Goal: Information Seeking & Learning: Learn about a topic

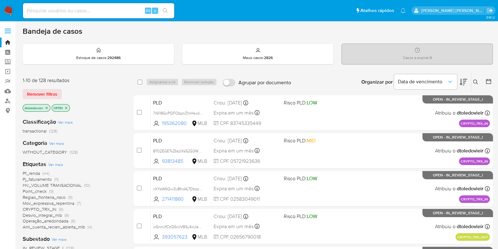
drag, startPoint x: 304, startPoint y: 84, endPoint x: 238, endPoint y: 86, distance: 66.2
click at [238, 86] on div "select-all-cases-checkbox Asignarme a mí Remover seleção Agrupar por documento …" at bounding box center [314, 82] width 360 height 20
click at [304, 82] on div "Organizar por Data de vencimento Os resultados não podem ser classificados enqu…" at bounding box center [393, 82] width 199 height 20
click at [322, 29] on div "Bandeja de casos" at bounding box center [258, 30] width 471 height 9
click at [102, 10] on input at bounding box center [98, 11] width 151 height 8
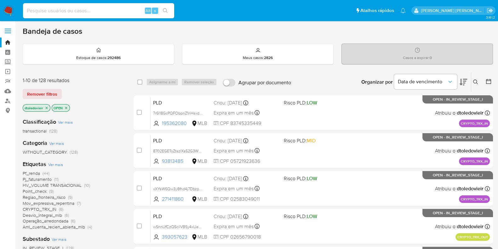
paste input "385060064"
type input "385060064"
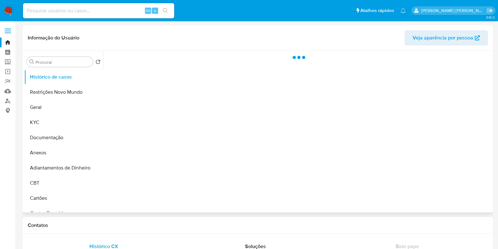
select select "10"
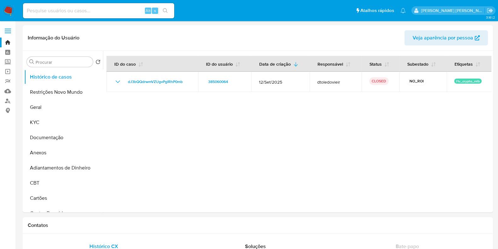
click at [89, 15] on div "Alt s" at bounding box center [98, 10] width 151 height 15
click at [91, 14] on input at bounding box center [98, 11] width 151 height 8
paste input "45427552"
type input "45427552"
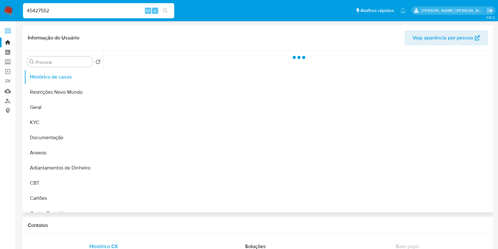
select select "10"
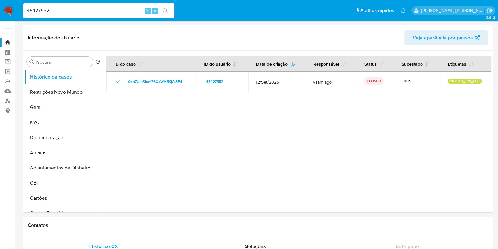
drag, startPoint x: 90, startPoint y: 7, endPoint x: 84, endPoint y: 11, distance: 7.2
click at [88, 7] on input "45427552" at bounding box center [98, 11] width 151 height 8
paste input "339219419"
type input "339219419"
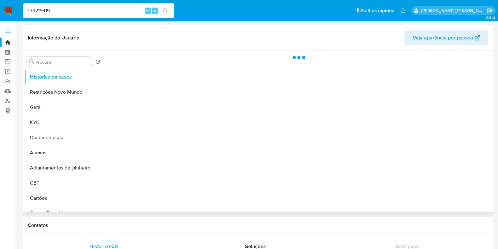
select select "10"
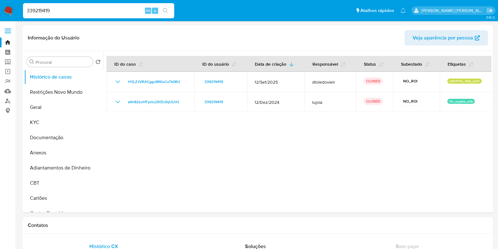
click at [98, 12] on input "339219419" at bounding box center [98, 11] width 151 height 8
paste input "4453398"
type input "445339819"
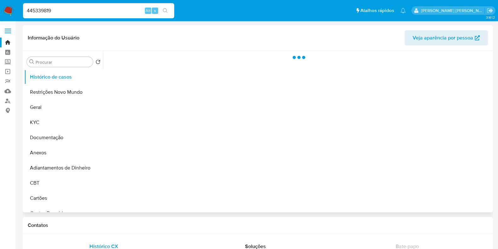
select select "10"
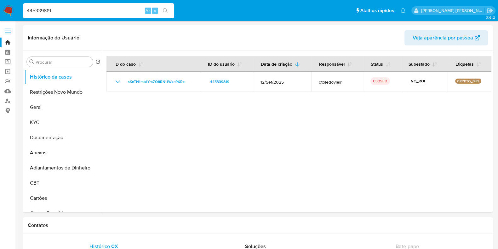
click at [114, 12] on input "445339819" at bounding box center [98, 11] width 151 height 8
paste input "1531336081"
type input "1531336081"
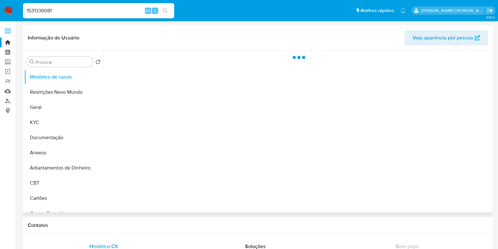
select select "10"
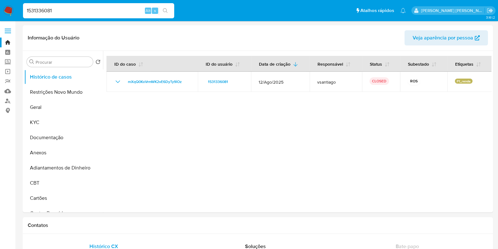
click at [117, 11] on input "1531336081" at bounding box center [98, 11] width 151 height 8
paste input "386592198"
type input "386592198"
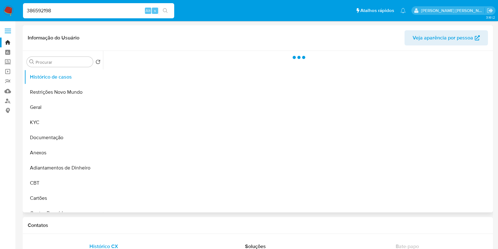
select select "10"
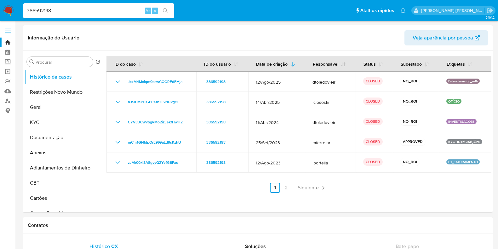
select select "10"
click at [95, 12] on input "386592198" at bounding box center [98, 11] width 151 height 8
paste input "93813485"
type input "93813485"
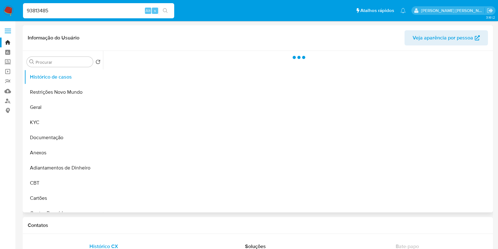
select select "10"
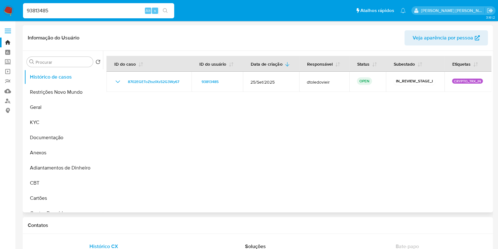
click at [109, 15] on div "93813485 Alt s" at bounding box center [98, 10] width 151 height 15
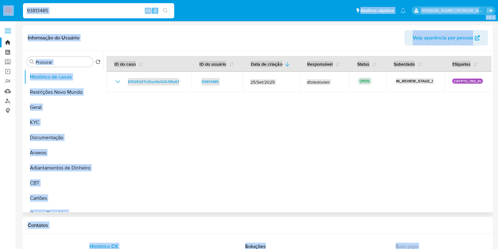
click at [118, 15] on input "93813485" at bounding box center [98, 11] width 151 height 8
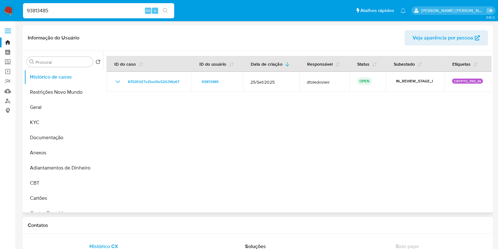
paste input "385060064"
type input "385060064"
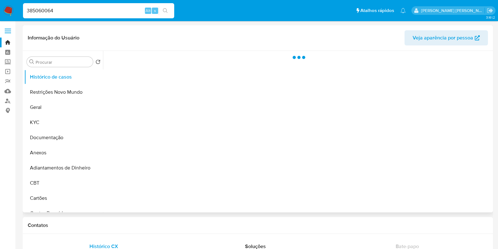
select select "10"
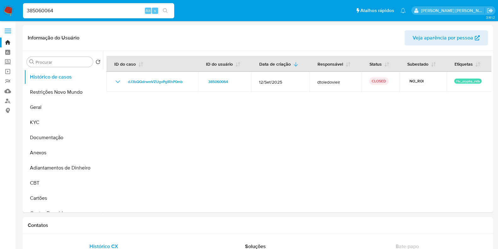
click at [120, 9] on input "385060064" at bounding box center [98, 11] width 151 height 8
paste input "52144676"
type input "52144676"
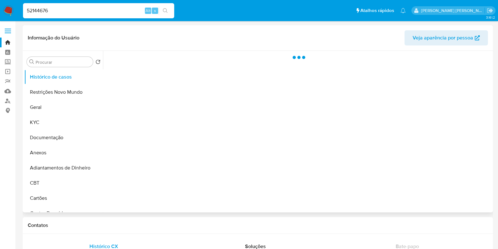
select select "10"
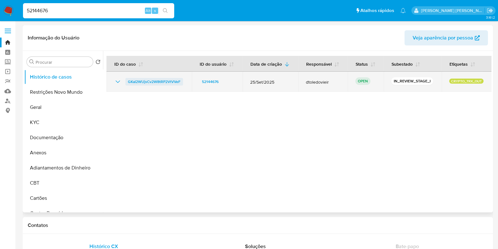
click at [143, 84] on span "GKaI2WUjsCv2W8tRP2VtVVeF" at bounding box center [154, 82] width 53 height 8
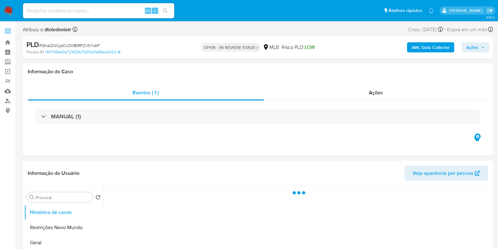
select select "10"
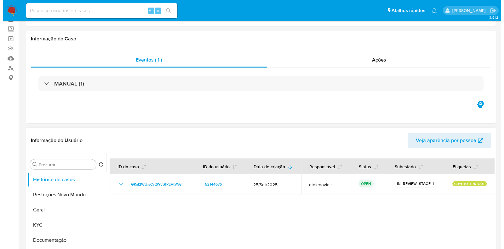
scroll to position [78, 0]
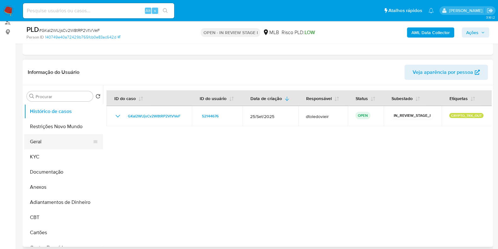
click at [50, 141] on button "Geral" at bounding box center [61, 141] width 74 height 15
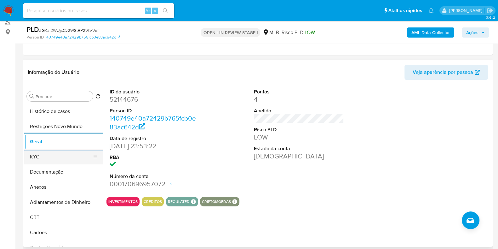
click at [50, 157] on button "KYC" at bounding box center [61, 156] width 74 height 15
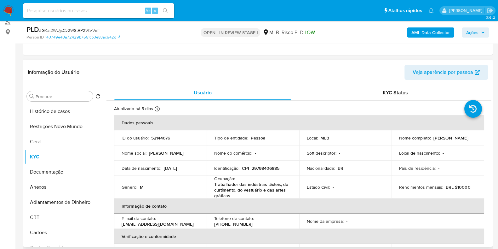
drag, startPoint x: 445, startPoint y: 140, endPoint x: 398, endPoint y: 142, distance: 47.3
click at [399, 141] on div "Nome completo : [PERSON_NAME]" at bounding box center [438, 138] width 78 height 6
copy p "[PERSON_NAME]"
drag, startPoint x: 233, startPoint y: 196, endPoint x: 212, endPoint y: 185, distance: 23.1
click at [212, 185] on td "Ocupação : Trabalhador das indústrias têxteis, do curtimento, do vestuário e da…" at bounding box center [253, 187] width 93 height 23
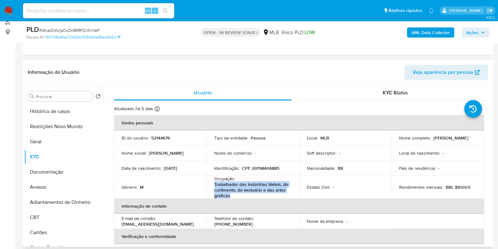
copy p "Trabalhador das indústrias têxteis, do curtimento, do vestuário e das artes grá…"
click at [56, 169] on button "Documentação" at bounding box center [61, 171] width 74 height 15
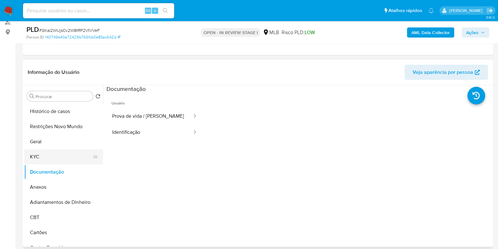
click at [54, 155] on button "KYC" at bounding box center [61, 156] width 74 height 15
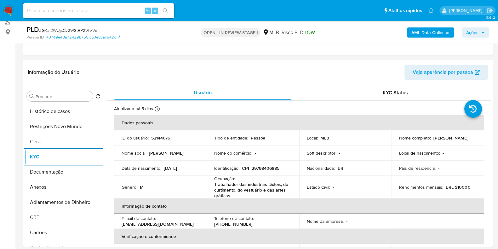
click at [429, 30] on b "AML Data Collector" at bounding box center [431, 32] width 38 height 10
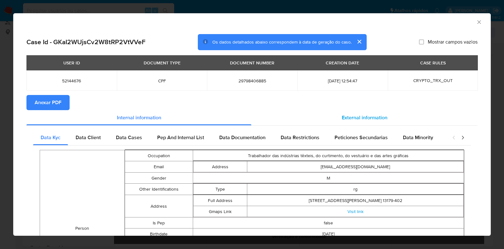
drag, startPoint x: 374, startPoint y: 114, endPoint x: 360, endPoint y: 117, distance: 13.9
click at [374, 114] on span "External information" at bounding box center [365, 117] width 46 height 7
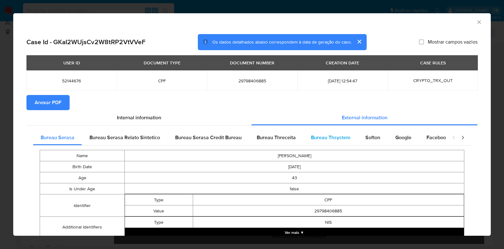
click at [304, 140] on div "Bureau Thsystem" at bounding box center [331, 137] width 55 height 15
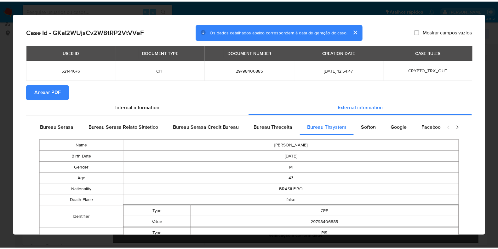
scroll to position [0, 0]
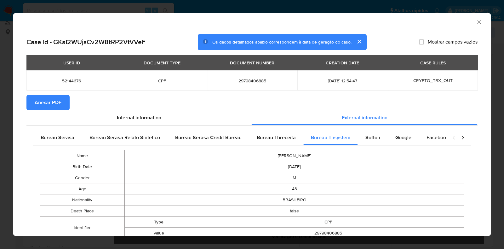
click at [250, 78] on span "29798406885" at bounding box center [252, 81] width 75 height 6
copy span "29798406885"
click at [476, 22] on icon "Fechar a janela" at bounding box center [479, 22] width 6 height 6
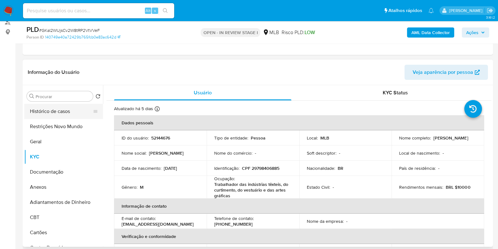
click at [69, 109] on button "Histórico de casos" at bounding box center [61, 111] width 74 height 15
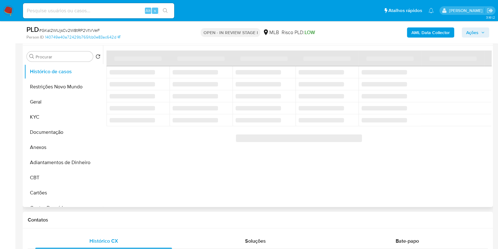
scroll to position [78, 0]
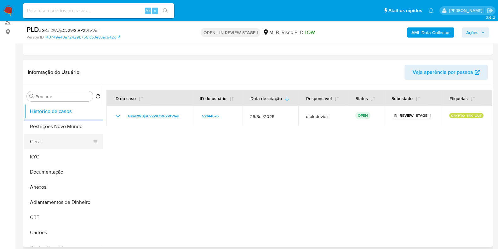
click at [41, 142] on button "Geral" at bounding box center [61, 141] width 74 height 15
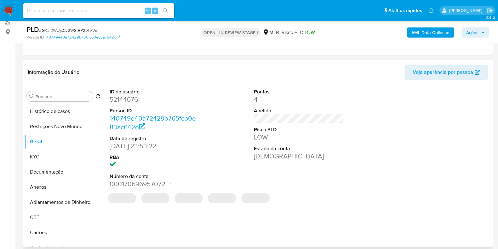
click at [119, 98] on dd "52144676" at bounding box center [155, 99] width 90 height 9
copy dd "52144676"
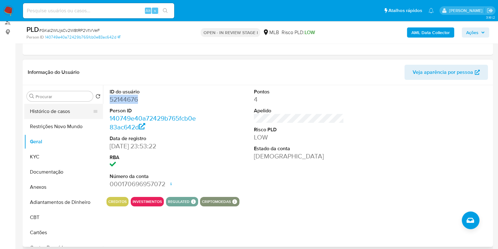
click at [66, 113] on button "Histórico de casos" at bounding box center [61, 111] width 74 height 15
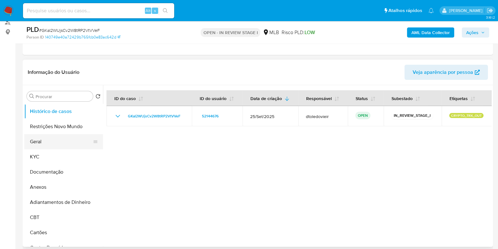
click at [69, 138] on button "Geral" at bounding box center [61, 141] width 74 height 15
